Goal: Task Accomplishment & Management: Complete application form

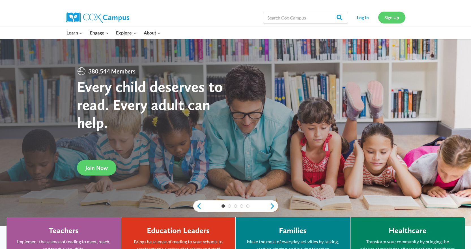
click at [396, 21] on link "Sign Up" at bounding box center [391, 18] width 27 height 12
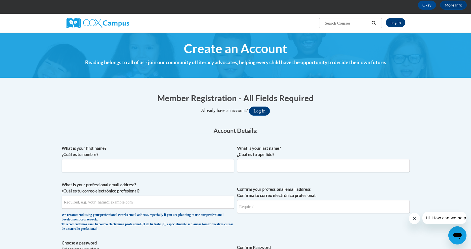
scroll to position [57, 0]
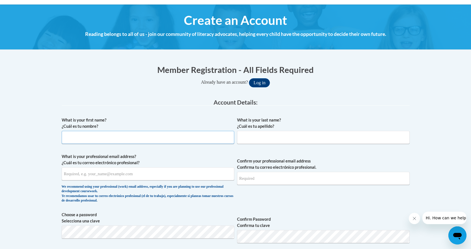
click at [155, 131] on input "What is your first name? ¿Cuál es tu nombre?" at bounding box center [148, 137] width 173 height 13
type input "Jack"
type input "Kinziger"
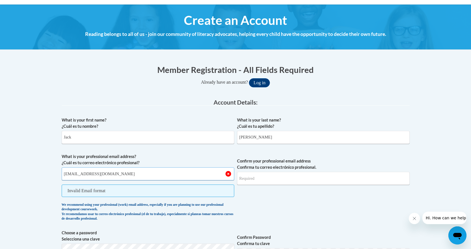
type input "kinzigerj@sdoj.org"
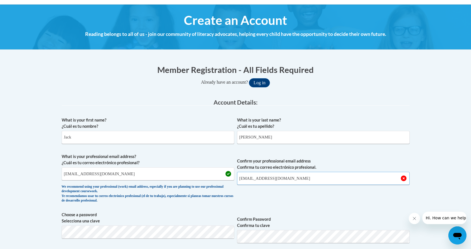
scroll to position [142, 0]
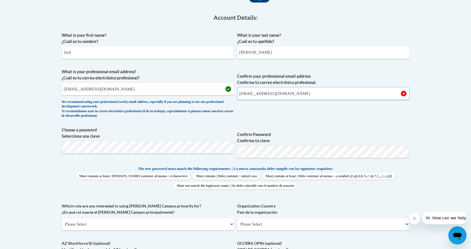
type input "kinzigerj@sdoj.org"
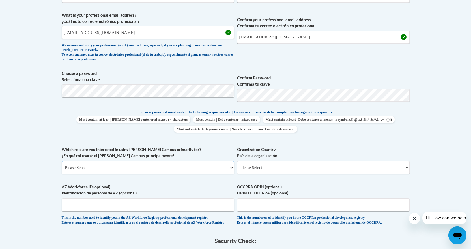
scroll to position [226, 0]
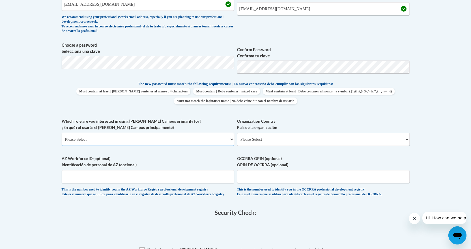
click at [112, 140] on select "Please Select College/University | Colegio/Universidad Community/Nonprofit Part…" at bounding box center [148, 139] width 173 height 13
select select "fbf2d438-af2f-41f8-98f1-81c410e29de3"
click at [62, 133] on select "Please Select College/University | Colegio/Universidad Community/Nonprofit Part…" at bounding box center [148, 139] width 173 height 13
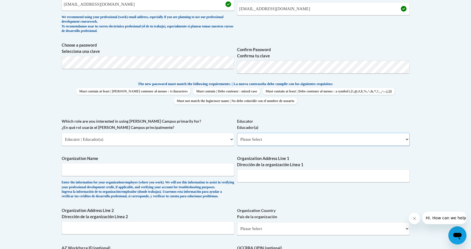
click at [293, 138] on select "Please Select Early Learning/Daycare Teacher/Family Home Care Provider | Maestr…" at bounding box center [323, 139] width 173 height 13
select select "0511639c-7f7f-452d-b732-81fe955bd7e2"
click at [237, 133] on select "Please Select Early Learning/Daycare Teacher/Family Home Care Provider | Maestr…" at bounding box center [323, 139] width 173 height 13
click at [194, 175] on input "Organization Name" at bounding box center [148, 169] width 173 height 13
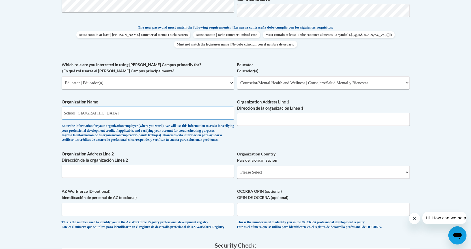
type input "School District of Jefferson"
click at [265, 120] on input "Organization Address Line 1 Dirección de la organización Línea 1" at bounding box center [323, 119] width 173 height 13
paste input "206 S Taft Ave"
type input "206 S Taft Ave"
click at [260, 133] on div "What is your first name? ¿Cuál es tu nombre? Jack What is your last name? ¿Cuál…" at bounding box center [236, 62] width 348 height 348
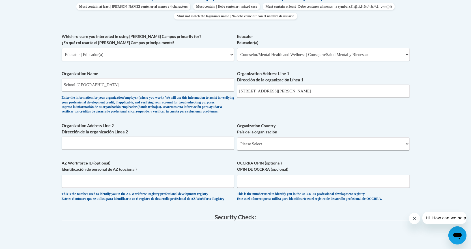
scroll to position [340, 0]
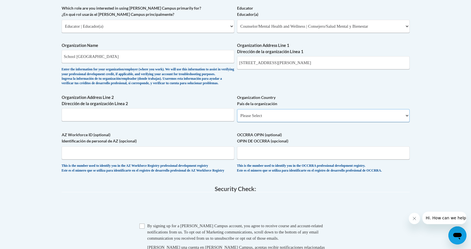
click at [280, 122] on select "Please Select United States | Estados Unidos Outside of the United States | Fue…" at bounding box center [323, 115] width 173 height 13
select select "ad49bcad-a171-4b2e-b99c-48b446064914"
click at [237, 118] on select "Please Select United States | Estados Unidos Outside of the United States | Fue…" at bounding box center [323, 115] width 173 height 13
select select
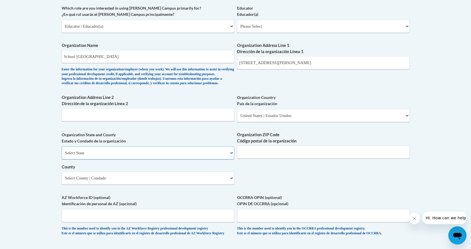
click at [154, 160] on select "Select State Alabama Alaska Arizona Arkansas California Colorado Connecticut De…" at bounding box center [148, 153] width 173 height 13
click at [259, 89] on div "What is your first name? ¿Cuál es tu nombre? Jack What is your last name? ¿Cuál…" at bounding box center [236, 36] width 348 height 410
click at [284, 61] on input "206 S Taft Ave" at bounding box center [323, 62] width 173 height 13
type input "206 S Taft Ave, Jefferson WI, 53549"
click at [184, 160] on select "Select State Alabama Alaska Arizona Arkansas California Colorado Connecticut De…" at bounding box center [148, 153] width 173 height 13
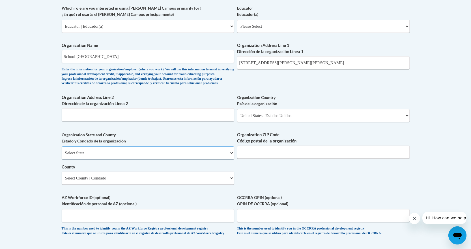
select select "Wisconsin"
click at [62, 156] on select "Select State Alabama Alaska Arizona Arkansas California Colorado Connecticut De…" at bounding box center [148, 153] width 173 height 13
click at [275, 159] on input "Organization ZIP Code Código postal de la organización" at bounding box center [323, 152] width 173 height 13
click at [115, 160] on select "Select State Alabama Alaska Arizona Arkansas California Colorado Connecticut De…" at bounding box center [148, 153] width 173 height 13
click at [62, 156] on select "Select State Alabama Alaska Arizona Arkansas California Colorado Connecticut De…" at bounding box center [148, 153] width 173 height 13
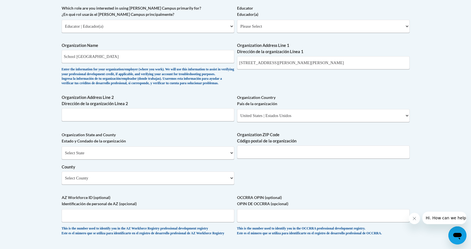
drag, startPoint x: 294, startPoint y: 153, endPoint x: 294, endPoint y: 158, distance: 4.5
click at [294, 144] on label "Organization ZIP Code Código postal de la organización" at bounding box center [323, 138] width 173 height 12
click at [294, 153] on input "Organization ZIP Code Código postal de la organización" at bounding box center [323, 152] width 173 height 13
click at [294, 159] on input "Organization ZIP Code Código postal de la organización" at bounding box center [323, 152] width 173 height 13
type input "53549"
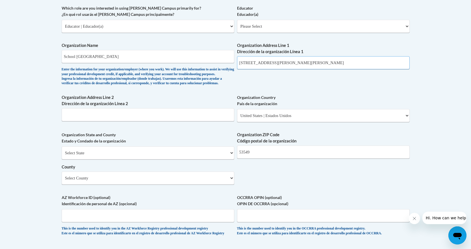
click at [305, 61] on input "206 S Taft Ave, Jefferson WI, 53549" at bounding box center [323, 62] width 173 height 13
click at [307, 63] on input "206 S Taft Ave, Jefferson WI, 53549" at bounding box center [323, 62] width 173 height 13
click at [313, 63] on input "206 S Taft Ave, Jefferson WI, 53549" at bounding box center [323, 62] width 173 height 13
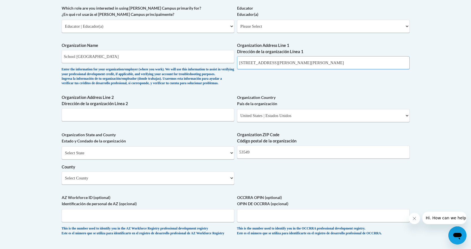
click at [257, 60] on input "206 S Taft Ave, Jefferson WI, 53549" at bounding box center [323, 62] width 173 height 13
drag, startPoint x: 266, startPoint y: 63, endPoint x: 307, endPoint y: 61, distance: 41.1
click at [307, 61] on input "206 S Taft Ave, Jefferson WI, 53549" at bounding box center [323, 62] width 173 height 13
type input "206 S Taft Ave"
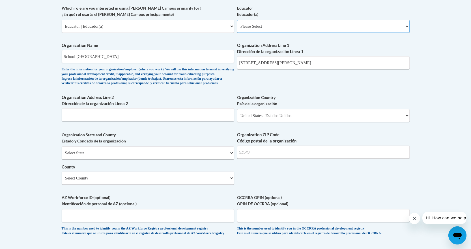
click at [274, 26] on select "Please Select Early Learning/Daycare Teacher/Family Home Care Provider | Maestr…" at bounding box center [323, 26] width 173 height 13
select select "0511639c-7f7f-452d-b732-81fe955bd7e2"
click at [237, 20] on select "Please Select Early Learning/Daycare Teacher/Family Home Care Provider | Maestr…" at bounding box center [323, 26] width 173 height 13
click at [177, 22] on select "Please Select College/University | Colegio/Universidad Community/Nonprofit Part…" at bounding box center [148, 26] width 173 height 13
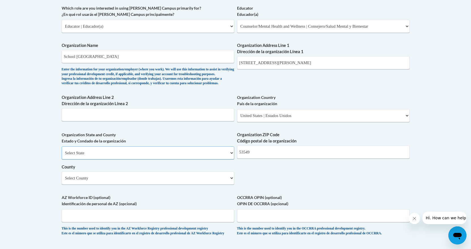
click at [199, 160] on select "Select State Alabama Alaska Arizona Arkansas California Colorado Connecticut De…" at bounding box center [148, 153] width 173 height 13
select select "Wisconsin"
click at [62, 156] on select "Select State Alabama Alaska Arizona Arkansas California Colorado Connecticut De…" at bounding box center [148, 153] width 173 height 13
click at [158, 185] on select "Select County Adams Ashland Barron Bayfield Brown Buffalo Burnett Calumet Chipp…" at bounding box center [148, 178] width 173 height 13
select select "Jefferson"
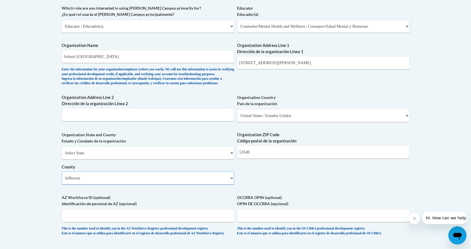
click at [62, 181] on select "Select County Adams Ashland Barron Bayfield Brown Buffalo Burnett Calumet Chipp…" at bounding box center [148, 178] width 173 height 13
click at [262, 188] on div "What is your first name? ¿Cuál es tu nombre? Jack What is your last name? ¿Cuál…" at bounding box center [236, 36] width 348 height 410
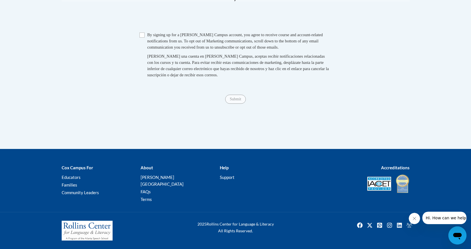
scroll to position [601, 0]
click at [157, 37] on fieldset "Security Check: Enter the security code + = TextBox Checkbox" at bounding box center [236, 43] width 348 height 96
click at [142, 38] on input "Checkbox" at bounding box center [142, 35] width 5 height 5
checkbox input "true"
click at [237, 103] on input "Submit" at bounding box center [235, 99] width 20 height 9
